Goal: Task Accomplishment & Management: Manage account settings

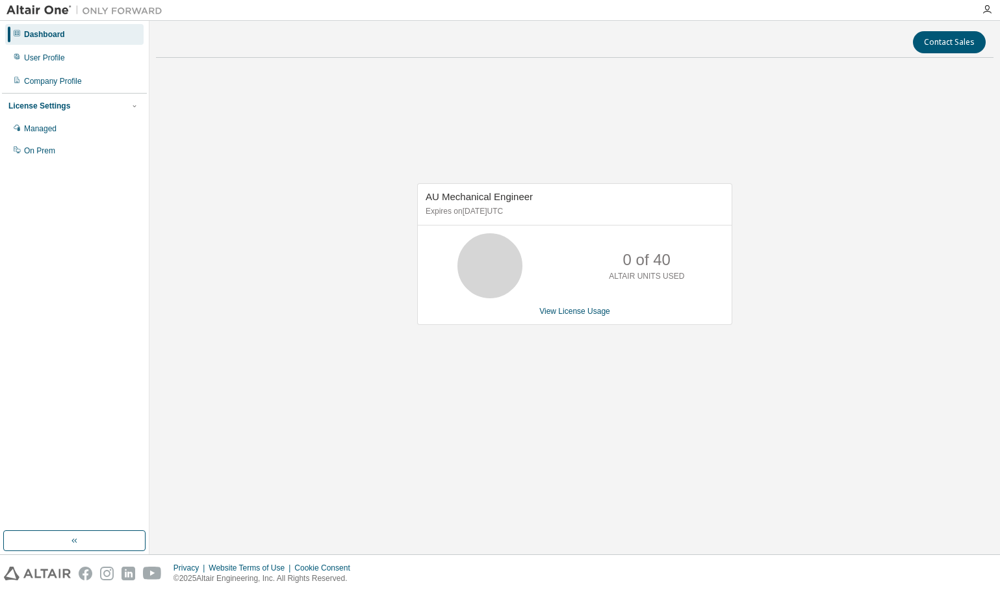
drag, startPoint x: 344, startPoint y: 463, endPoint x: 346, endPoint y: 485, distance: 21.5
click at [344, 477] on div "Contact Sales AU Mechanical Engineer Expires on [DATE] UTC 0 of 40 ALTAIR UNITS…" at bounding box center [574, 287] width 837 height 520
click at [436, 395] on div "AU Mechanical Engineer Expires on [DATE] UTC 0 of 40 ALTAIR UNITS USED View Lic…" at bounding box center [574, 260] width 837 height 385
click at [42, 130] on div "Managed" at bounding box center [40, 128] width 32 height 10
